Goal: Obtain resource: Obtain resource

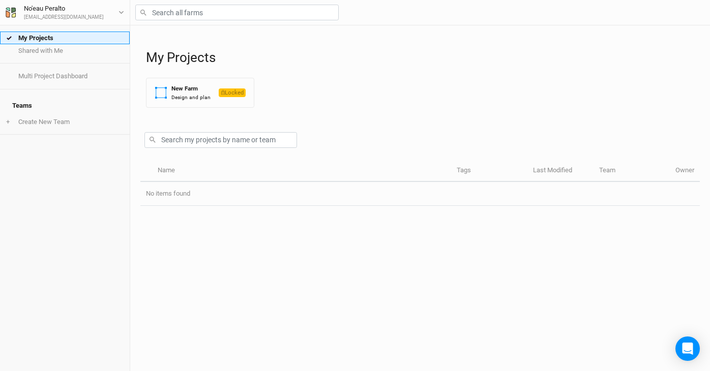
click at [67, 42] on link "My Projects" at bounding box center [65, 38] width 130 height 13
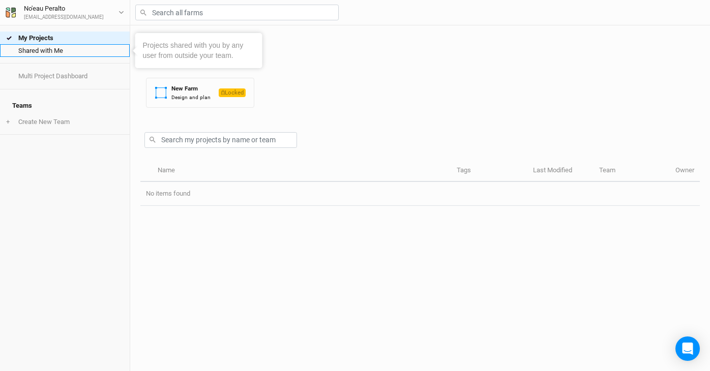
click at [67, 49] on link "Shared with Me" at bounding box center [65, 50] width 130 height 13
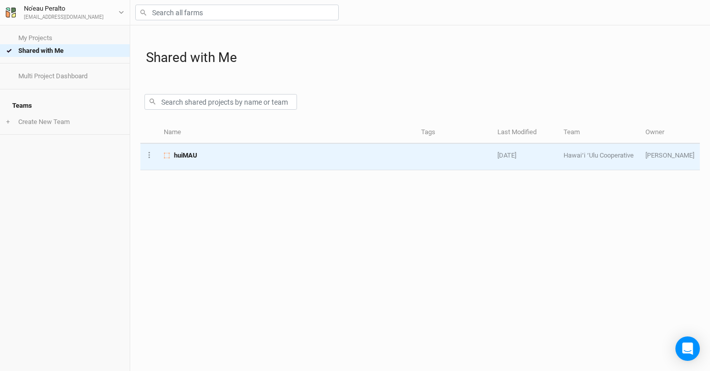
click at [191, 152] on span "huiMAU" at bounding box center [185, 155] width 23 height 9
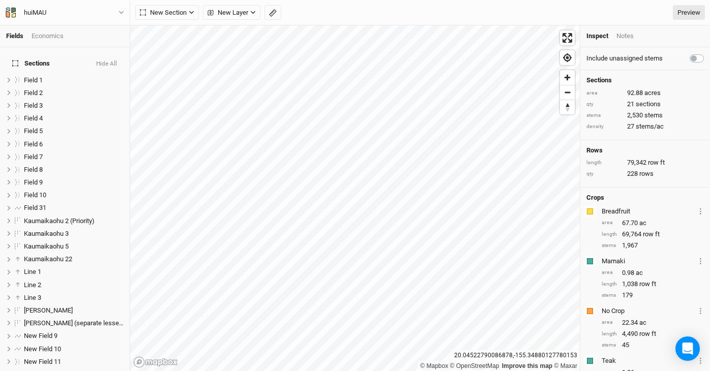
click at [446, 0] on html "Fields Economics Sections Hide All Field 1 hide Field 2 hide Field 3 hide Field…" at bounding box center [355, 185] width 710 height 371
click at [569, 42] on span "Enter fullscreen" at bounding box center [567, 38] width 15 height 15
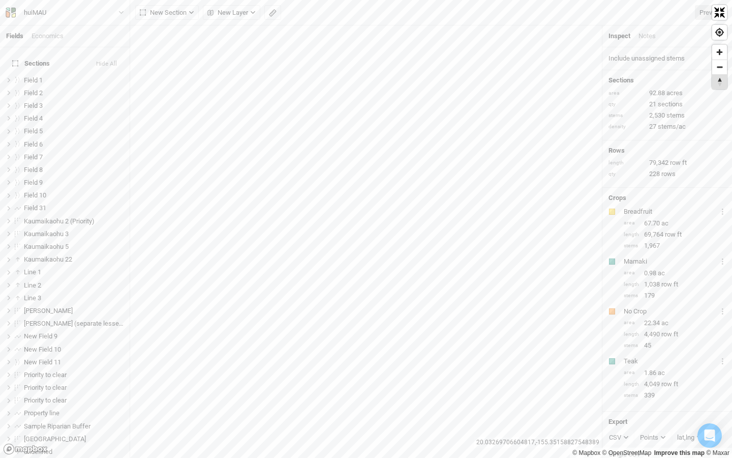
click at [709, 81] on span "Reset bearing to north" at bounding box center [719, 82] width 15 height 14
click at [709, 34] on span "Find my location" at bounding box center [719, 32] width 15 height 15
click at [709, 85] on span "Reset bearing to north" at bounding box center [719, 82] width 15 height 14
click at [709, 86] on span "Reset bearing to north" at bounding box center [719, 82] width 15 height 14
click at [709, 98] on div "© Mapbox © OpenStreetMap Improve this map © Maxar" at bounding box center [366, 229] width 732 height 458
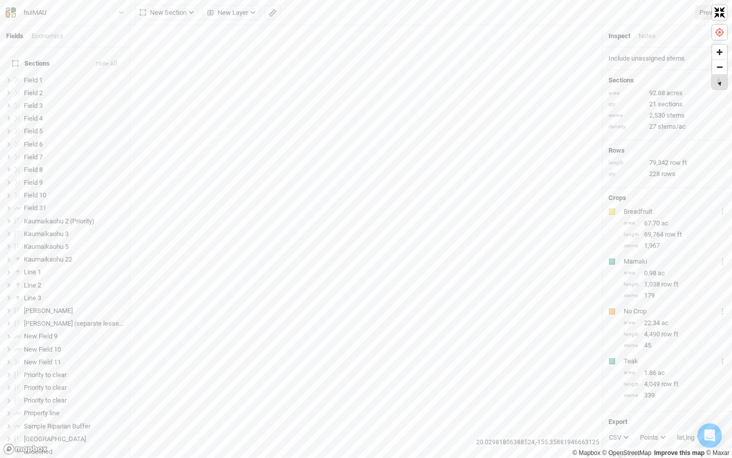
click at [629, 54] on div "© Mapbox © OpenStreetMap Improve this map © Maxar" at bounding box center [366, 229] width 732 height 458
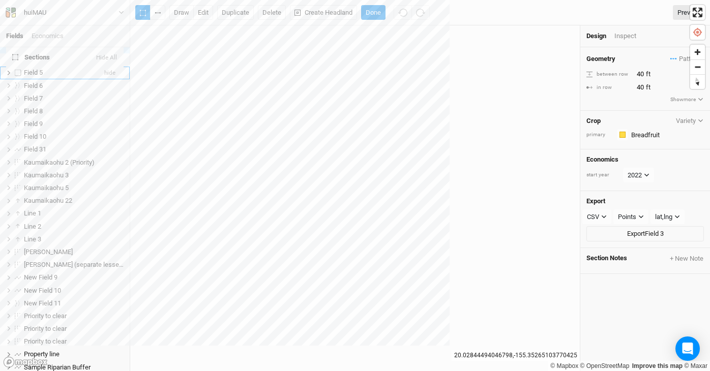
scroll to position [59, 0]
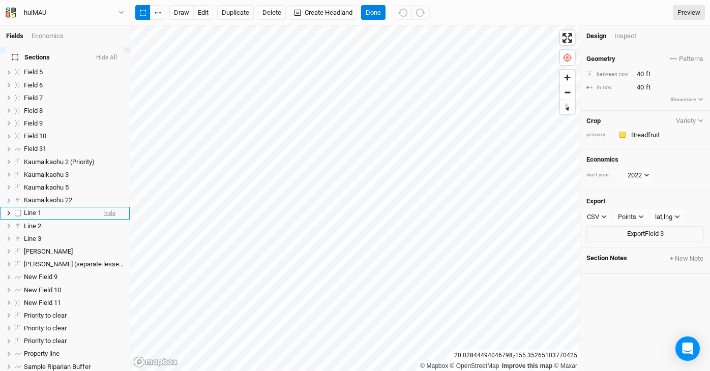
click at [112, 207] on span "hide" at bounding box center [109, 213] width 11 height 13
click at [107, 220] on span "hide" at bounding box center [109, 226] width 11 height 13
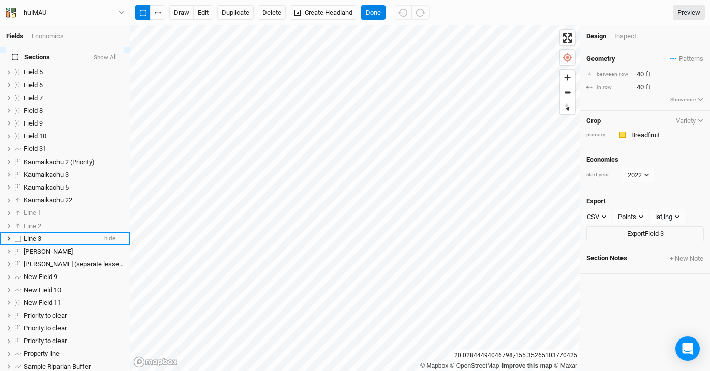
click at [110, 232] on span "hide" at bounding box center [109, 238] width 11 height 13
click at [207, 13] on button "edit" at bounding box center [203, 12] width 20 height 15
click at [687, 13] on link "Preview" at bounding box center [689, 12] width 32 height 15
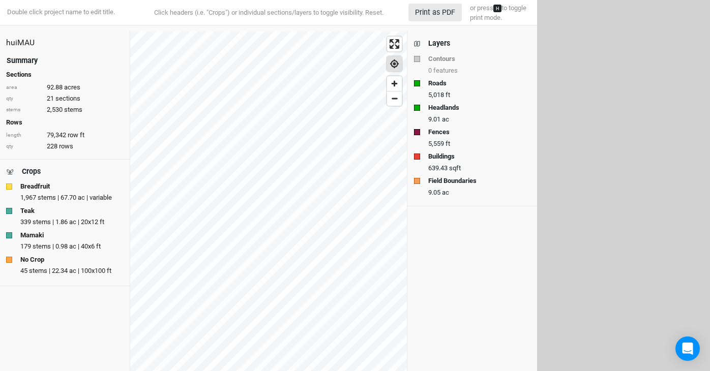
click at [391, 68] on span "Find my location" at bounding box center [394, 63] width 15 height 15
click at [397, 48] on span "Enter fullscreen" at bounding box center [394, 44] width 15 height 15
click at [445, 11] on button "Print as PDF" at bounding box center [434, 13] width 53 height 18
click at [76, 214] on div "Teak" at bounding box center [64, 210] width 117 height 9
click at [438, 44] on div "Layers" at bounding box center [439, 43] width 22 height 11
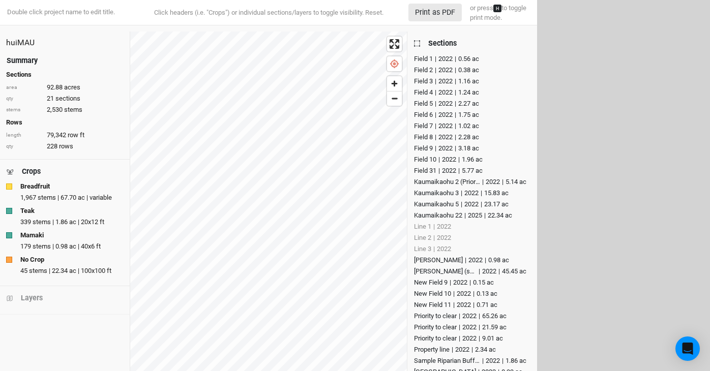
click at [419, 59] on div "Field 1" at bounding box center [423, 59] width 19 height 10
click at [420, 70] on div "Field 2" at bounding box center [423, 70] width 19 height 10
click at [423, 69] on div "Field 2" at bounding box center [423, 70] width 19 height 10
click at [422, 57] on div "Field 1" at bounding box center [423, 59] width 19 height 10
click at [443, 206] on div "Kaumaikaohu 5" at bounding box center [436, 204] width 45 height 10
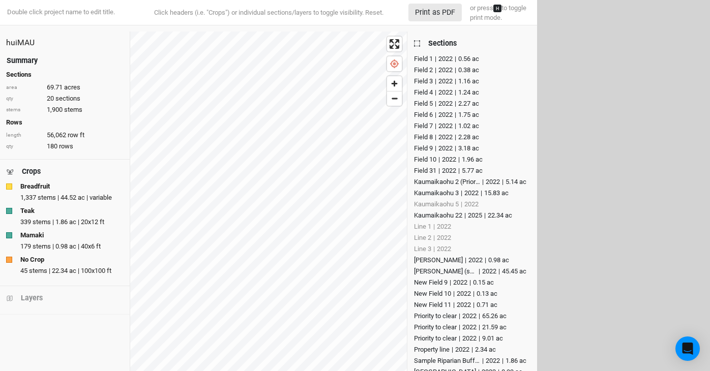
click at [435, 194] on div "Kaumaikaohu 3" at bounding box center [436, 193] width 45 height 10
click at [435, 183] on div "Kaumaikaohu 2 (Priority)" at bounding box center [447, 182] width 66 height 10
click at [435, 168] on div "Field 31" at bounding box center [425, 171] width 22 height 10
click at [428, 155] on div "Field 10" at bounding box center [425, 160] width 22 height 10
click at [428, 147] on div "Field 9" at bounding box center [423, 148] width 19 height 10
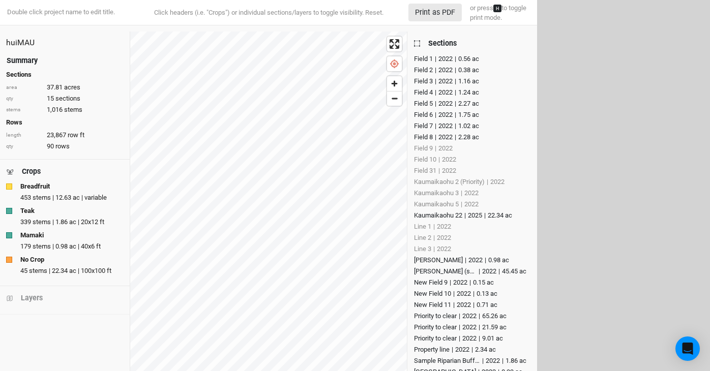
click at [426, 136] on div "Field 8" at bounding box center [423, 137] width 19 height 10
click at [426, 121] on div "Field 7" at bounding box center [423, 126] width 19 height 10
click at [426, 139] on div "Field 8" at bounding box center [423, 137] width 19 height 10
click at [426, 147] on div "Field 9" at bounding box center [423, 148] width 19 height 10
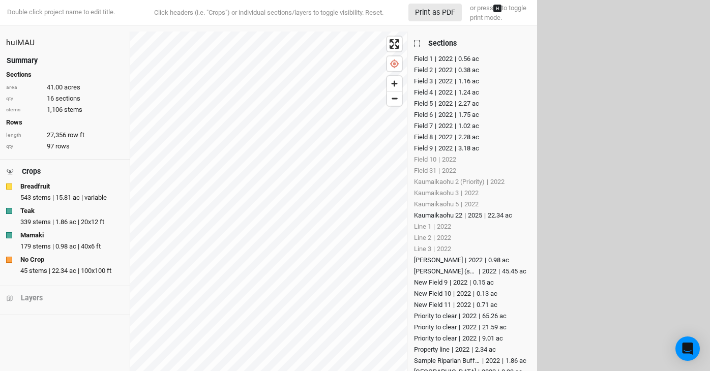
click at [426, 158] on div "Field 10" at bounding box center [425, 160] width 22 height 10
click at [426, 171] on div "Field 31" at bounding box center [425, 171] width 22 height 10
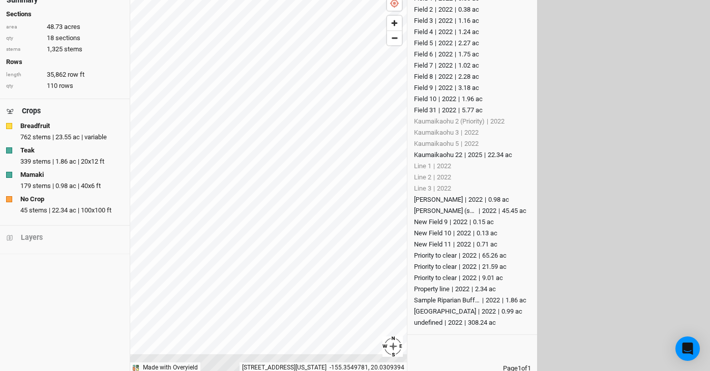
scroll to position [61, 0]
click at [433, 199] on div "[PERSON_NAME]" at bounding box center [438, 199] width 49 height 10
click at [442, 208] on div "[PERSON_NAME] (separate lessee)" at bounding box center [445, 210] width 63 height 10
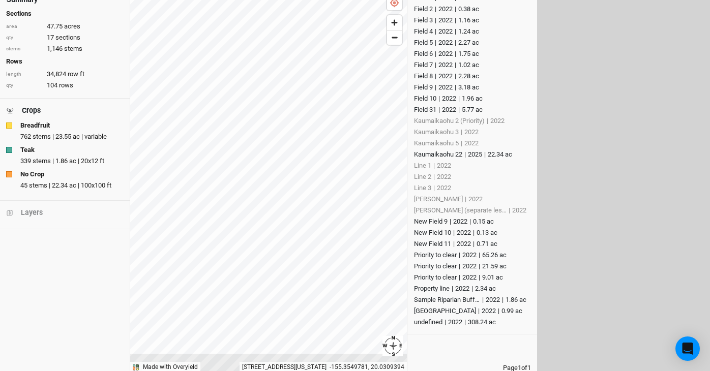
click at [430, 220] on div "New Field 9" at bounding box center [431, 222] width 34 height 10
click at [430, 232] on div "New Field 10" at bounding box center [432, 233] width 37 height 10
click at [434, 244] on div "New Field 11" at bounding box center [432, 244] width 37 height 10
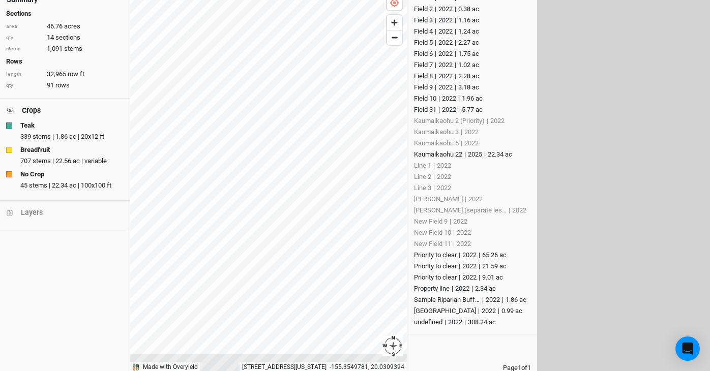
click at [436, 255] on div "Priority to clear" at bounding box center [435, 255] width 43 height 10
click at [437, 265] on div "Priority to clear" at bounding box center [435, 266] width 43 height 10
click at [437, 277] on div "Priority to clear" at bounding box center [435, 277] width 43 height 10
click at [437, 286] on div "Property line" at bounding box center [432, 289] width 36 height 10
click at [442, 300] on div "Sample Riparian Buffer" at bounding box center [447, 300] width 66 height 10
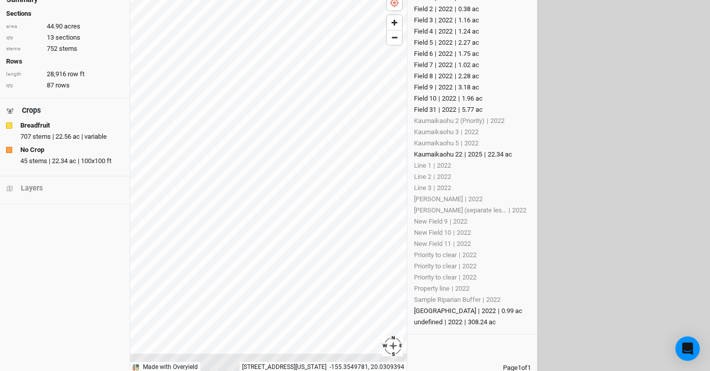
click at [430, 313] on div "[GEOGRAPHIC_DATA]" at bounding box center [445, 311] width 62 height 10
click at [434, 322] on div "undefined" at bounding box center [428, 322] width 28 height 10
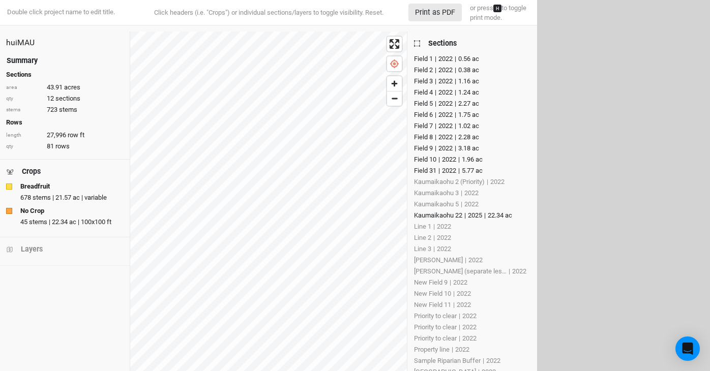
click at [453, 217] on div "Kaumaikaohu 22" at bounding box center [438, 215] width 48 height 10
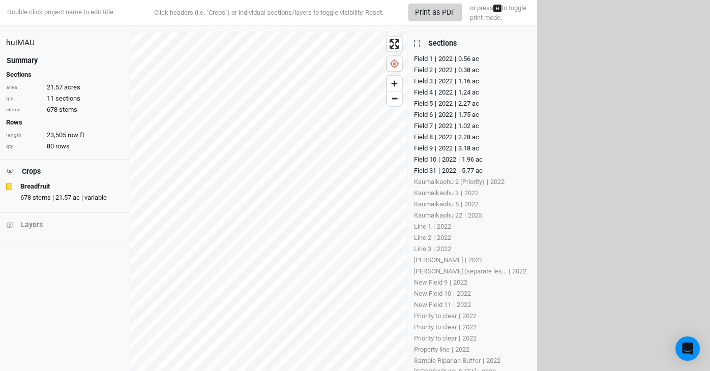
click at [430, 11] on button "Print as PDF" at bounding box center [434, 13] width 53 height 18
click at [458, 180] on div "Kaumaikaohu 2 (Priority)" at bounding box center [449, 182] width 71 height 10
click at [452, 180] on div "Kaumaikaohu 2 (Priority)" at bounding box center [447, 182] width 66 height 10
click at [451, 182] on div "Kaumaikaohu 2 (Priority)" at bounding box center [449, 182] width 71 height 10
click at [451, 182] on div "Kaumaikaohu 2 (Priority)" at bounding box center [447, 182] width 66 height 10
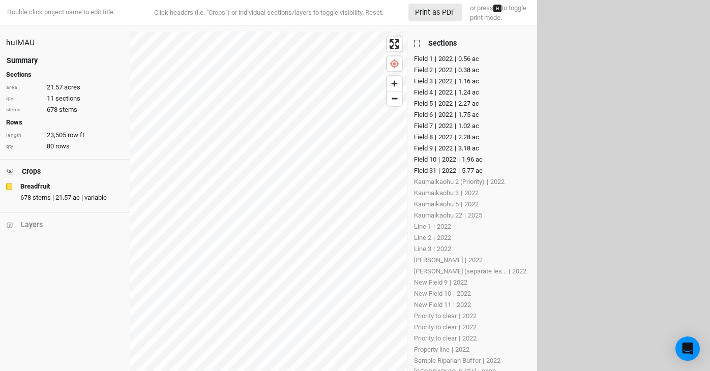
click at [458, 215] on div "Kaumaikaohu 22" at bounding box center [438, 215] width 48 height 10
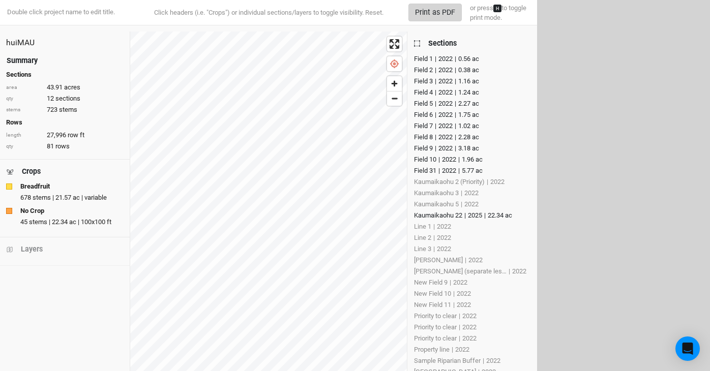
click at [429, 14] on button "Print as PDF" at bounding box center [434, 13] width 53 height 18
click at [612, 72] on html "Double click project name to edit title. Click headers (i.e. "Crops") or indivi…" at bounding box center [355, 185] width 710 height 371
click at [550, 99] on html "Double click project name to edit title. Click headers (i.e. "Crops") or indivi…" at bounding box center [355, 185] width 710 height 371
